Goal: Find specific page/section: Find specific page/section

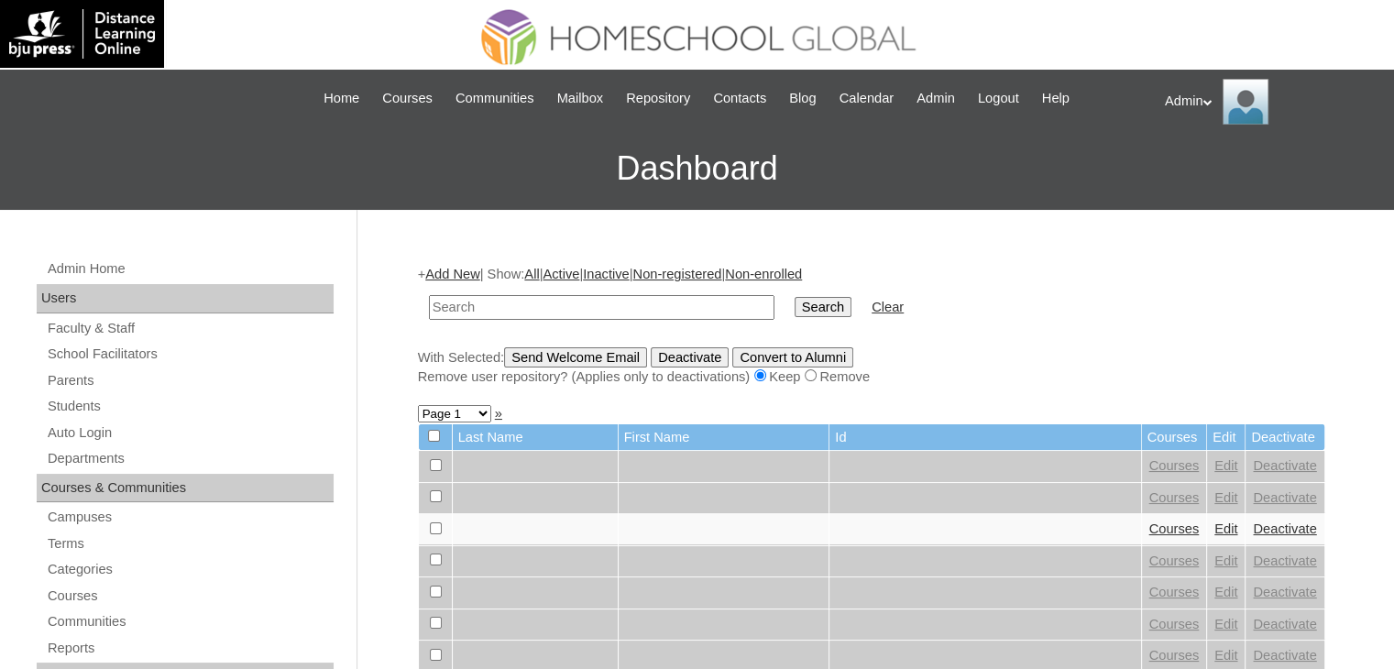
click at [513, 300] on input "text" at bounding box center [602, 307] width 346 height 25
type input "Torno"
click at [795, 313] on input "Search" at bounding box center [823, 307] width 57 height 20
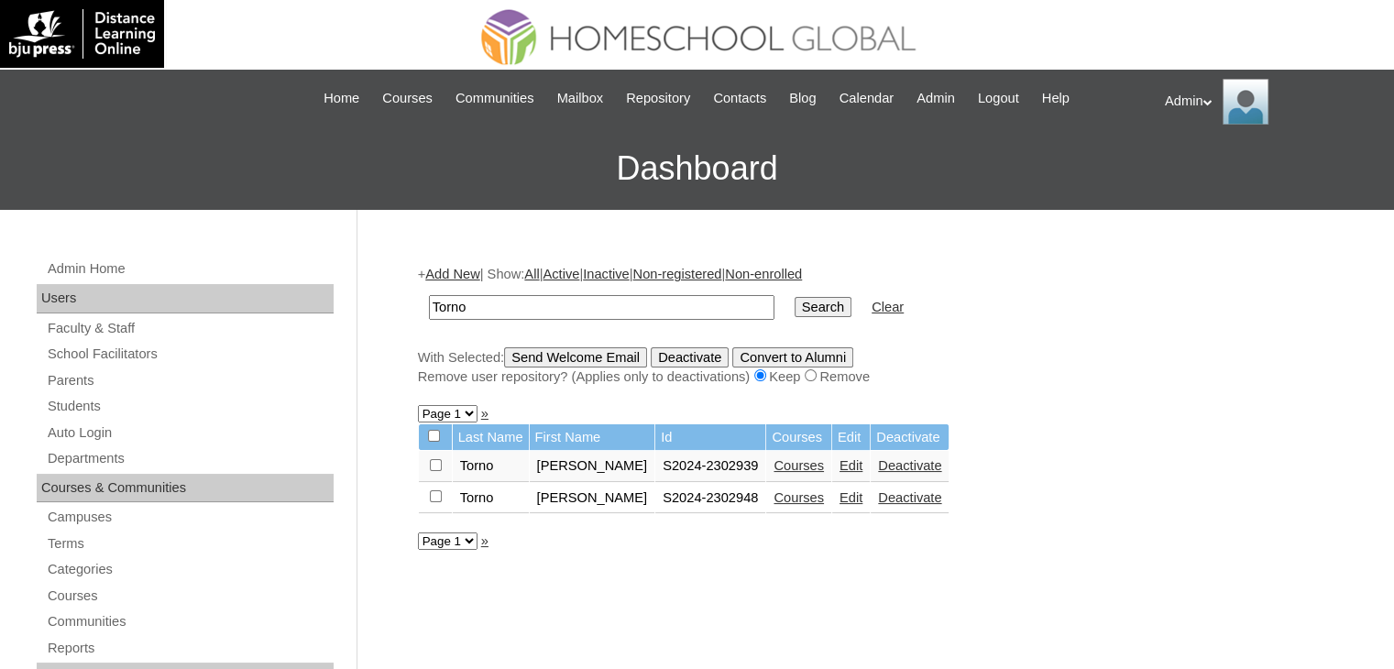
click at [795, 467] on link "Courses" at bounding box center [799, 465] width 50 height 15
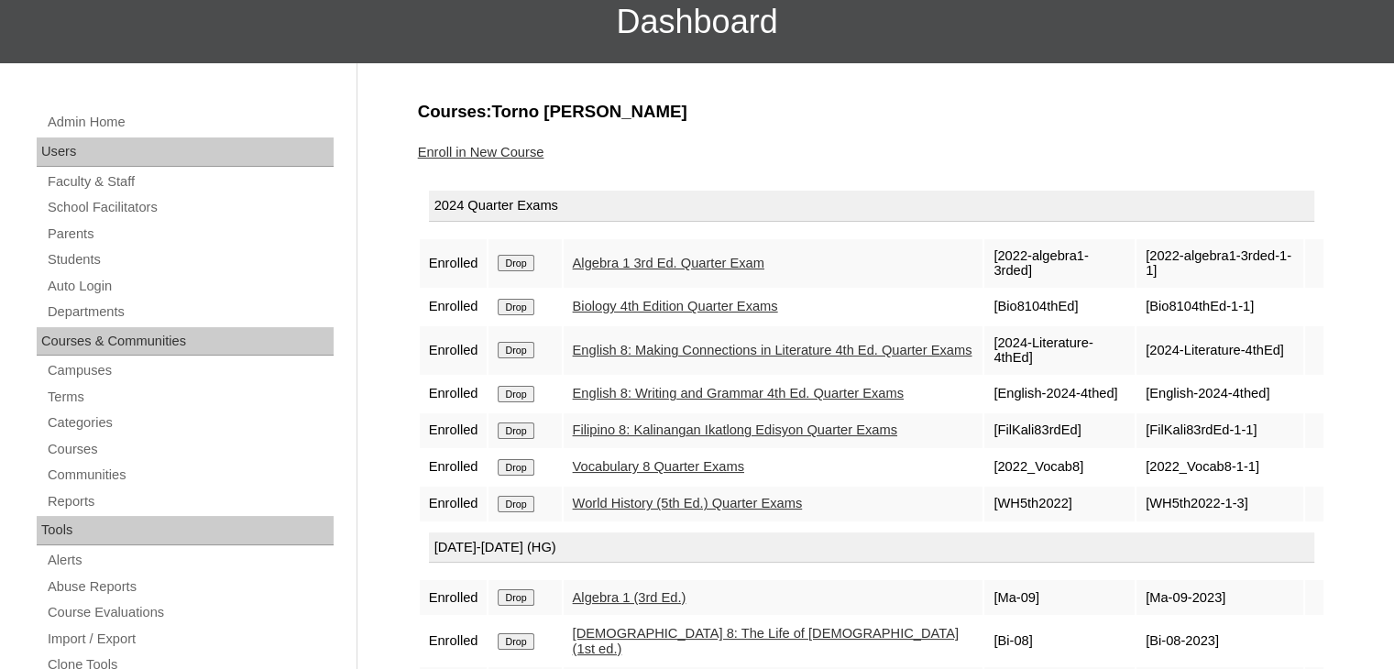
scroll to position [150, 0]
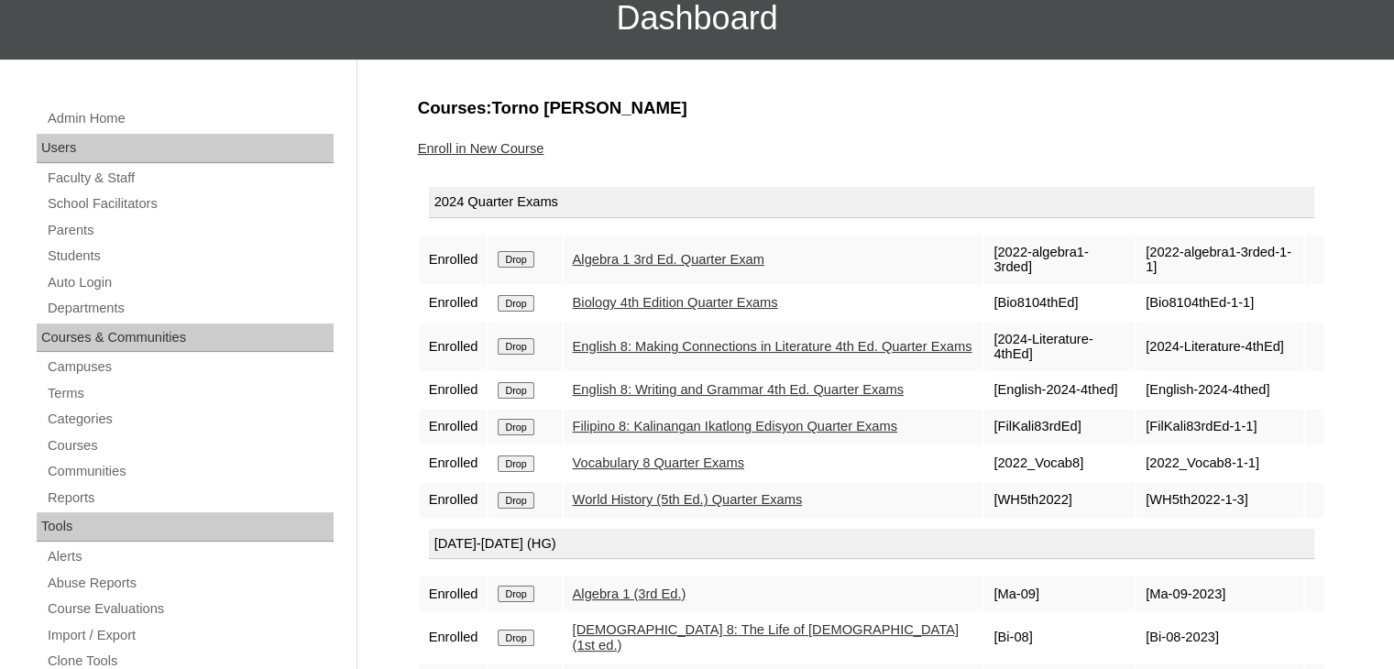
click at [706, 261] on link "Algebra 1 3rd Ed. Quarter Exam" at bounding box center [669, 259] width 192 height 15
click at [699, 295] on link "Biology 4th Edition Quarter Exams" at bounding box center [675, 302] width 205 height 15
click at [674, 339] on link "English 8: Making Connections in Literature 4th Ed. Quarter Exams" at bounding box center [773, 346] width 400 height 15
click at [663, 388] on link "English 8: Writing and Grammar 4th Ed. Quarter Exams" at bounding box center [738, 389] width 331 height 15
click at [664, 419] on link "Filipino 8: Kalinangan Ikatlong Edisyon Quarter Exams" at bounding box center [735, 426] width 324 height 15
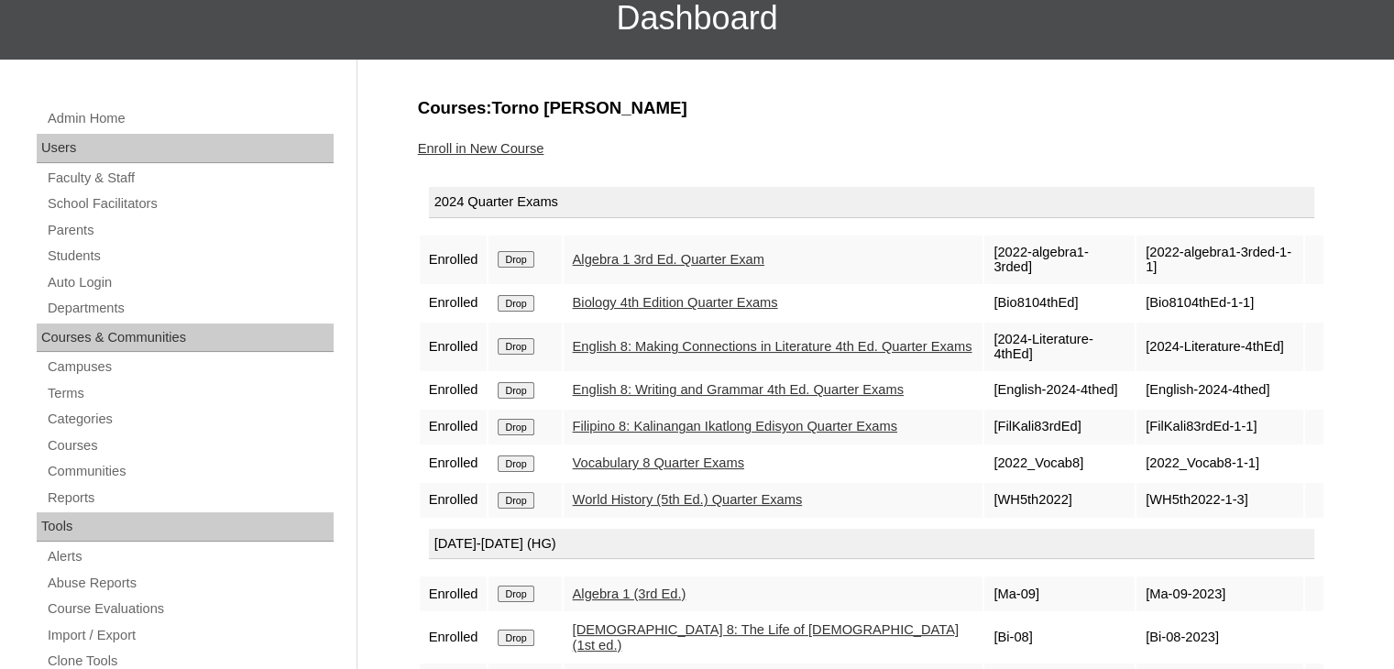
click at [657, 464] on link "Vocabulary 8 Quarter Exams" at bounding box center [658, 463] width 171 height 15
click at [663, 492] on link "World History (5th Ed.) Quarter Exams" at bounding box center [688, 499] width 230 height 15
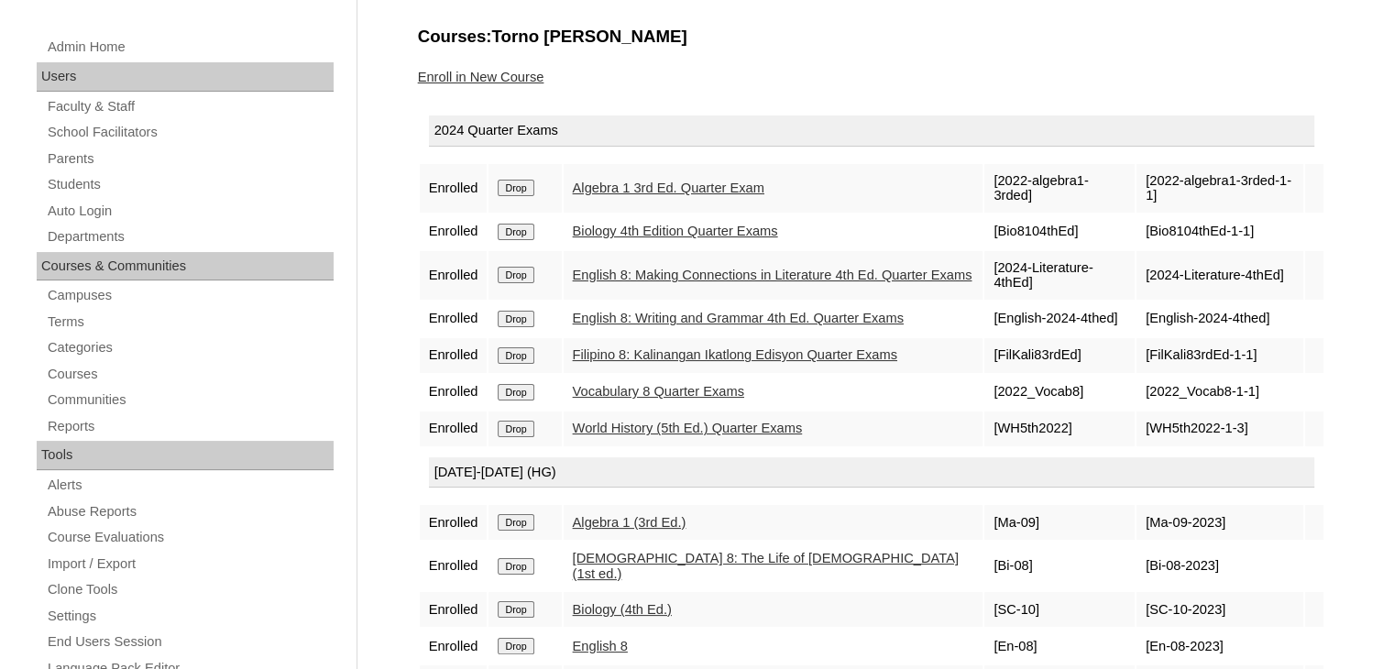
scroll to position [212, 0]
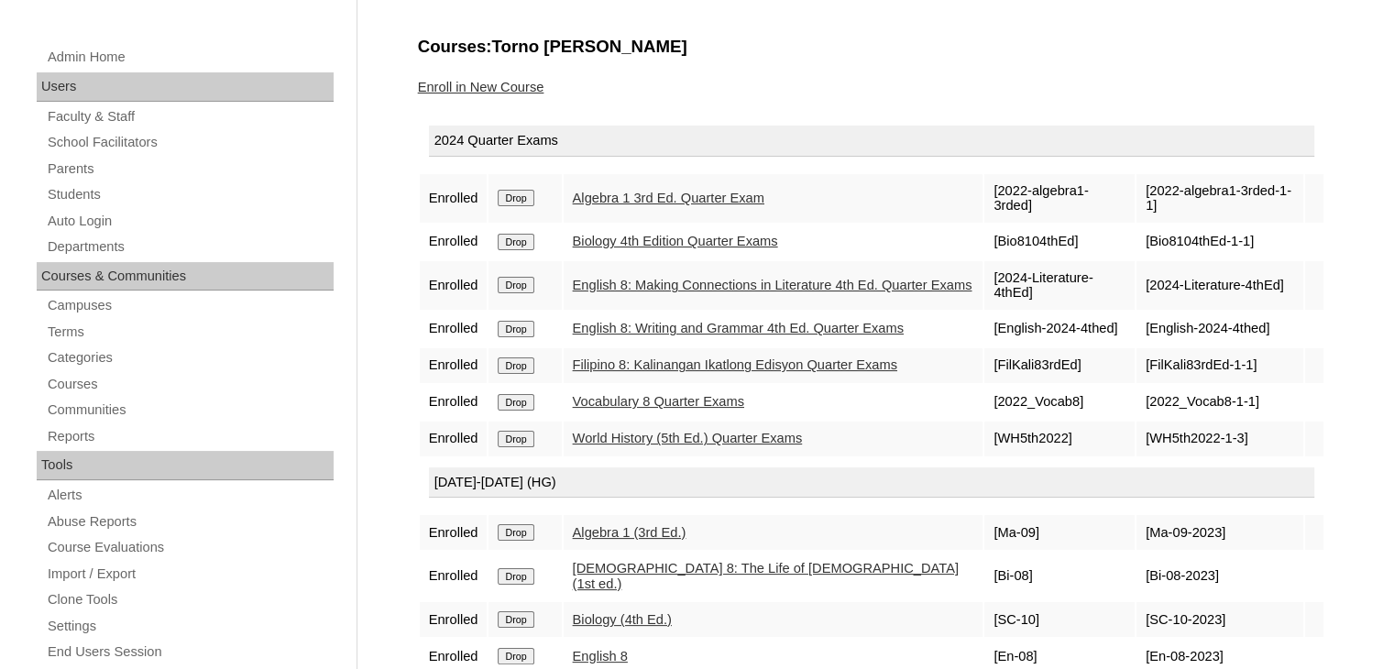
click at [654, 200] on link "Algebra 1 3rd Ed. Quarter Exam" at bounding box center [669, 198] width 192 height 15
